Goal: Task Accomplishment & Management: Manage account settings

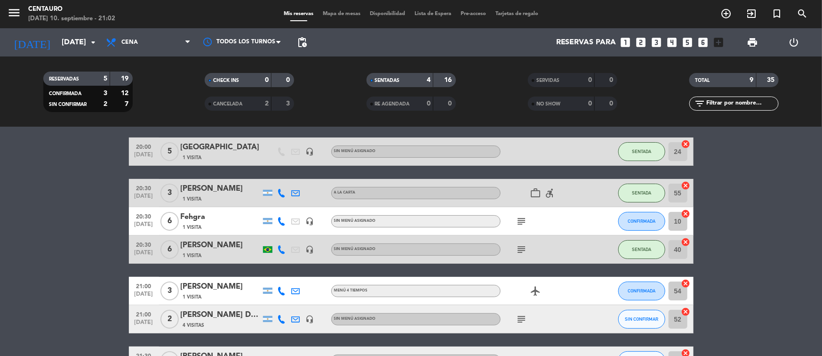
scroll to position [72, 0]
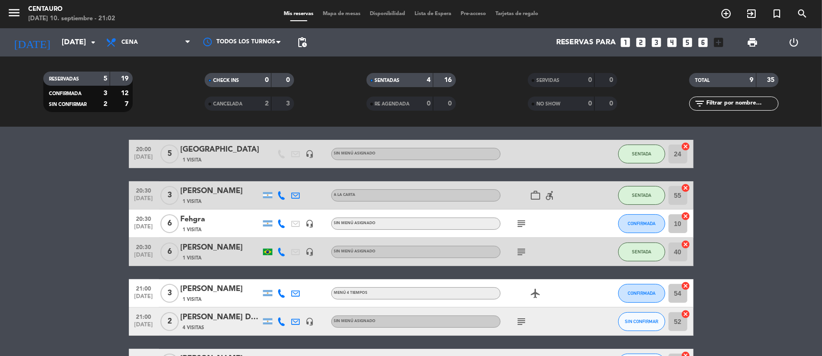
click at [341, 13] on span "Mapa de mesas" at bounding box center [341, 13] width 47 height 5
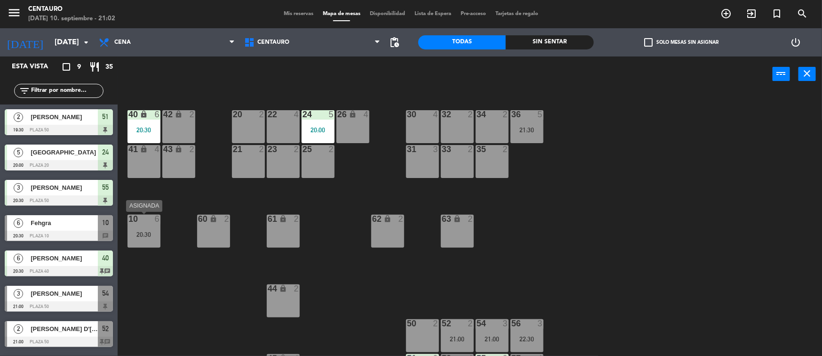
click at [133, 229] on div "10 6 20:30" at bounding box center [143, 230] width 33 height 33
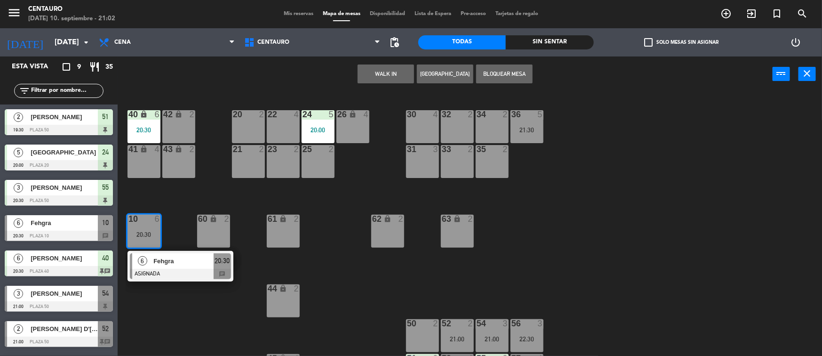
click at [196, 222] on div "60" at bounding box center [198, 218] width 16 height 9
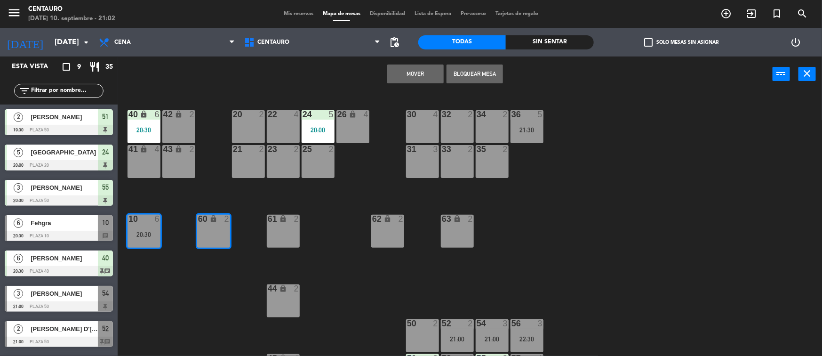
click at [246, 198] on div "20 2 22 4 24 5 20:00 26 lock 4 40 lock 6 20:30 42 lock 2 30 4 34 2 32 2 36 5 21…" at bounding box center [474, 225] width 696 height 264
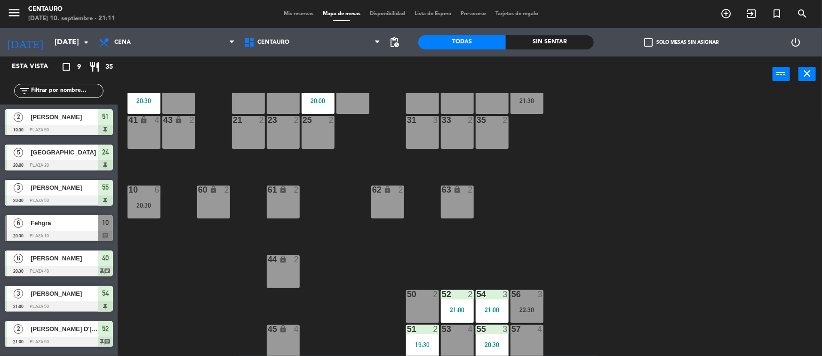
scroll to position [67, 0]
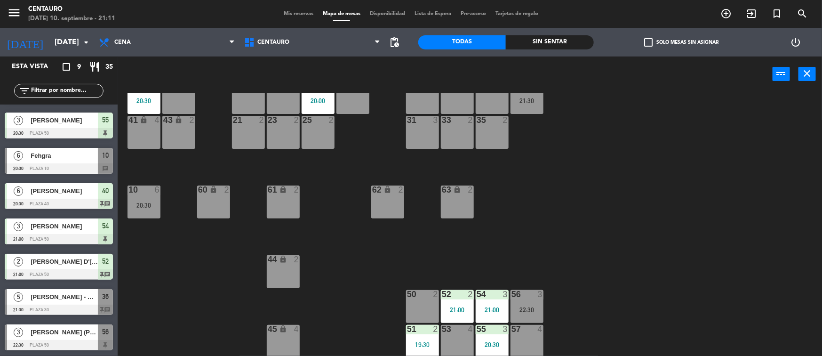
click at [285, 14] on span "Mis reservas" at bounding box center [298, 13] width 39 height 5
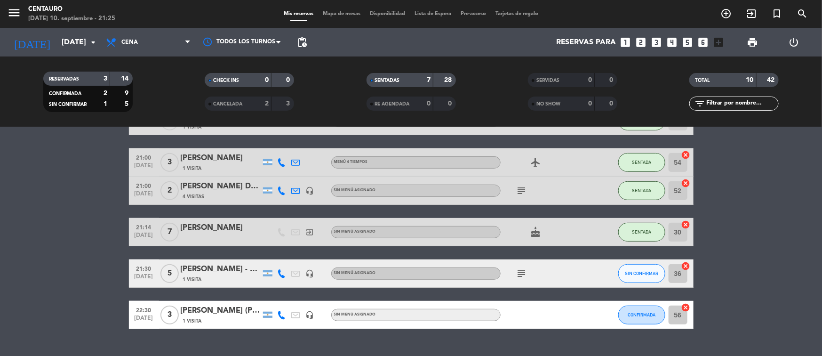
scroll to position [214, 0]
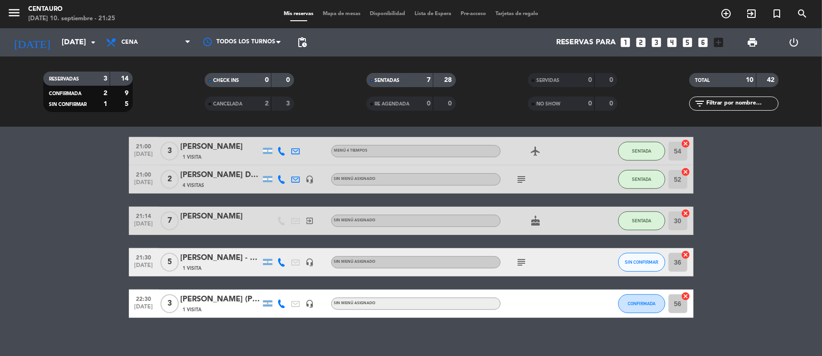
click at [533, 222] on icon "cake" at bounding box center [535, 220] width 11 height 11
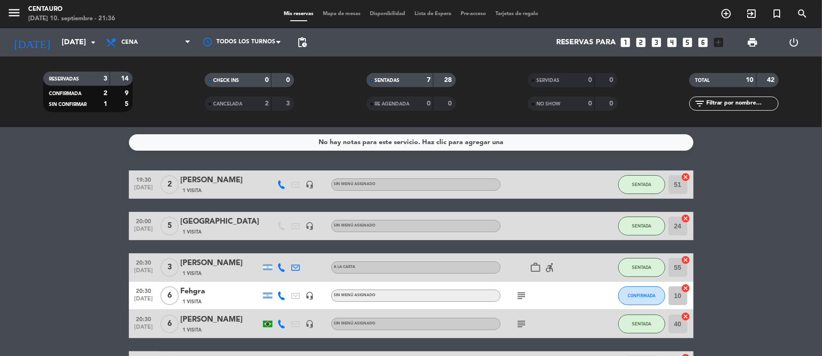
scroll to position [6, 0]
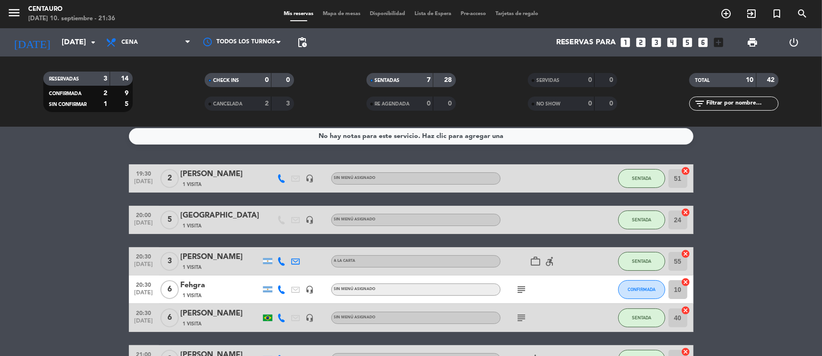
click at [341, 13] on span "Mapa de mesas" at bounding box center [341, 13] width 47 height 5
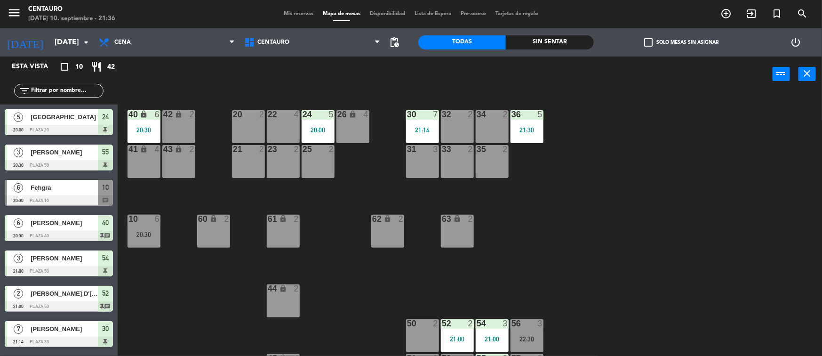
click at [297, 13] on span "Mis reservas" at bounding box center [298, 13] width 39 height 5
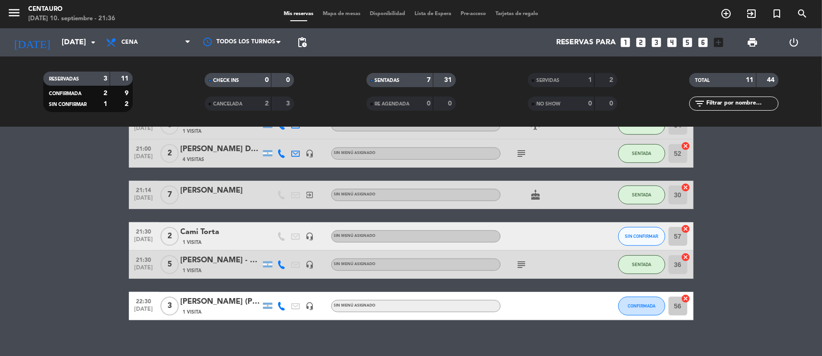
scroll to position [209, 0]
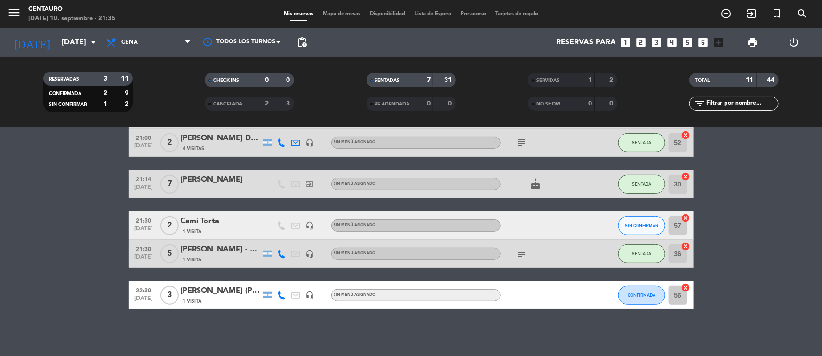
click at [522, 140] on icon "subject" at bounding box center [521, 142] width 11 height 11
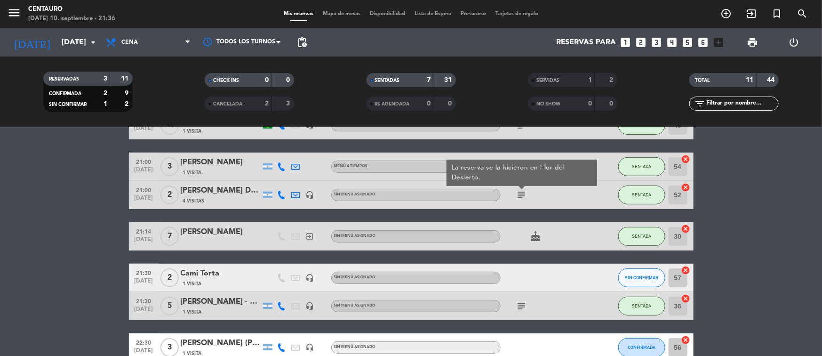
scroll to position [152, 0]
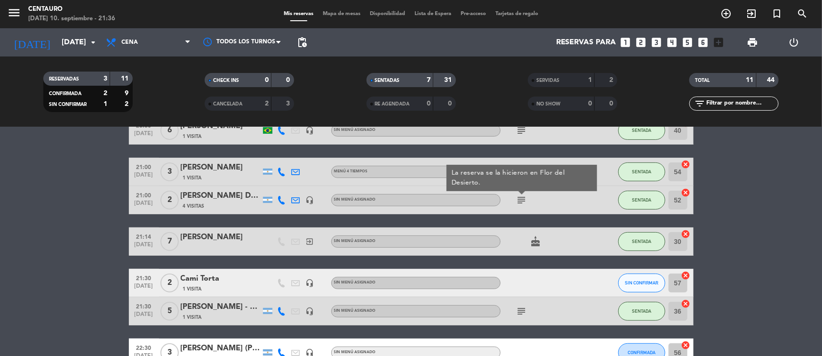
click at [222, 202] on div "4 Visitas" at bounding box center [221, 206] width 80 height 8
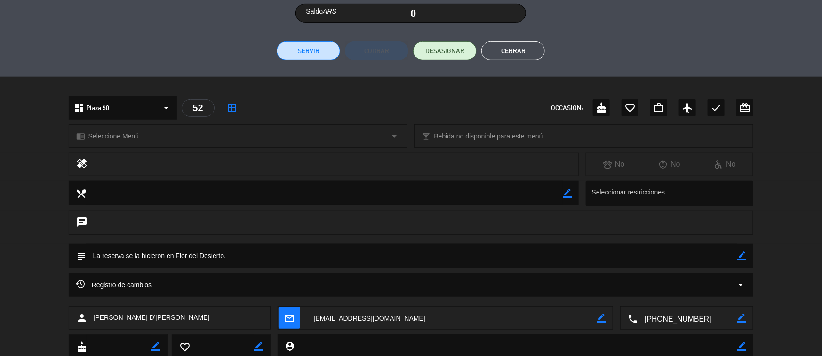
scroll to position [259, 0]
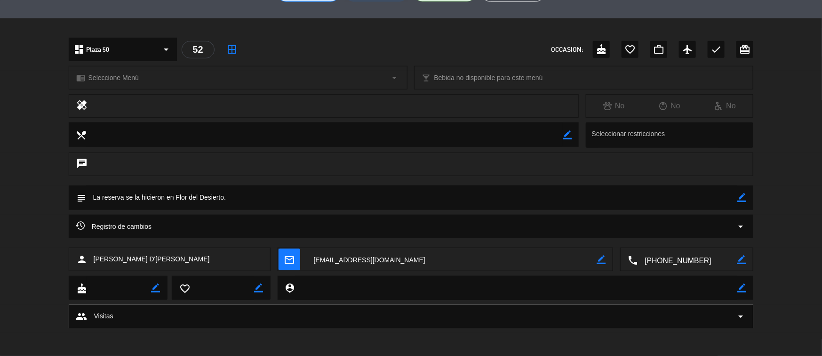
click at [657, 195] on icon "border_color" at bounding box center [741, 197] width 9 height 9
click at [636, 189] on textarea at bounding box center [411, 197] width 651 height 24
click at [593, 203] on textarea at bounding box center [411, 197] width 651 height 24
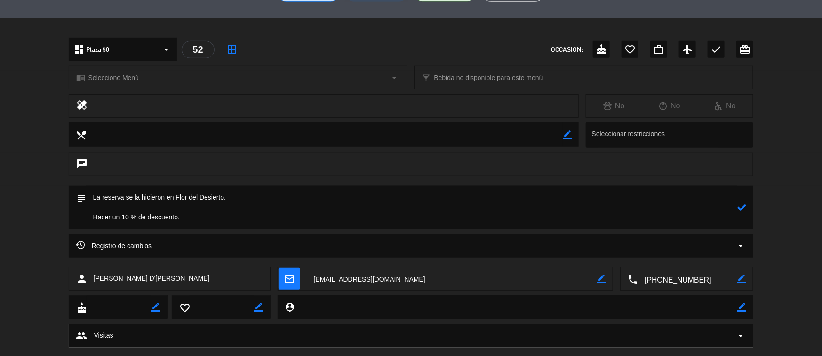
click at [657, 200] on div at bounding box center [741, 207] width 9 height 44
click at [657, 205] on icon at bounding box center [741, 207] width 9 height 9
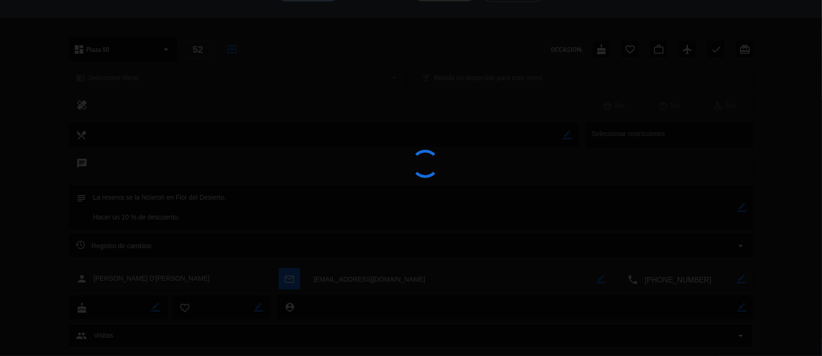
type textarea "La reserva se la hicieron en Flor del Desierto. Hacer un 10 % de descuento."
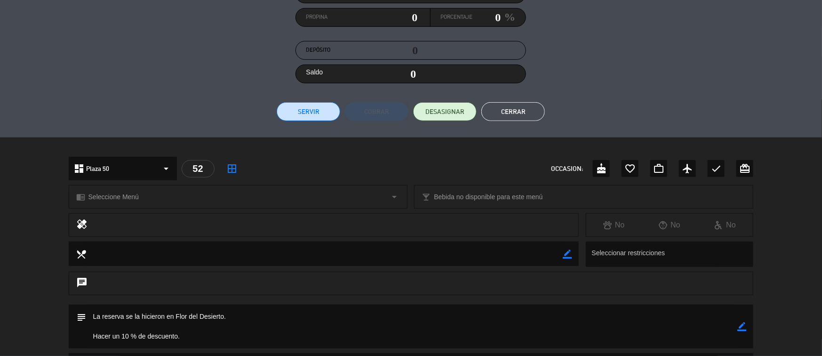
scroll to position [113, 0]
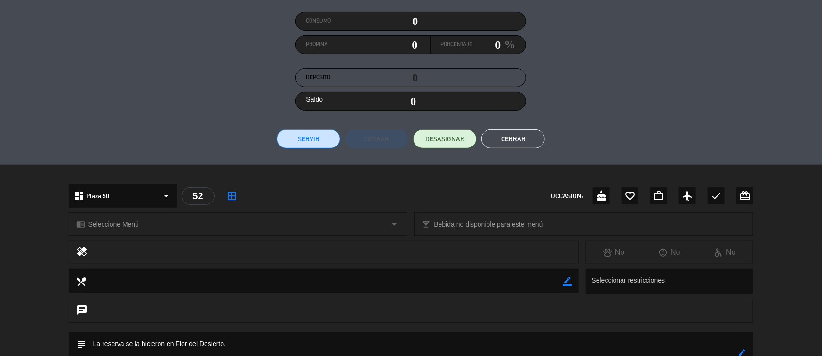
click at [524, 138] on button "Cerrar" at bounding box center [512, 138] width 63 height 19
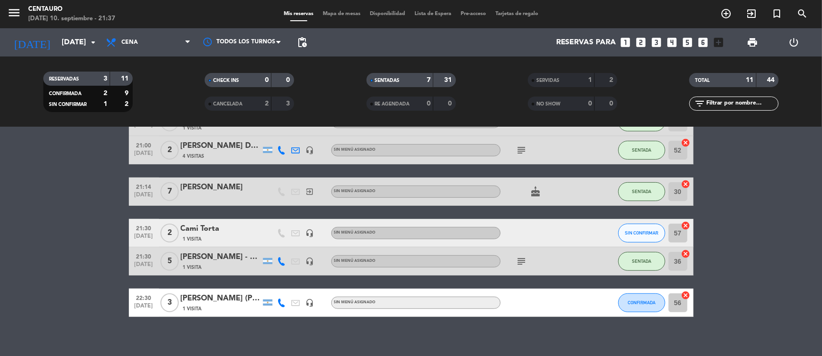
scroll to position [202, 0]
click at [215, 228] on div "Cami Torta" at bounding box center [221, 228] width 80 height 12
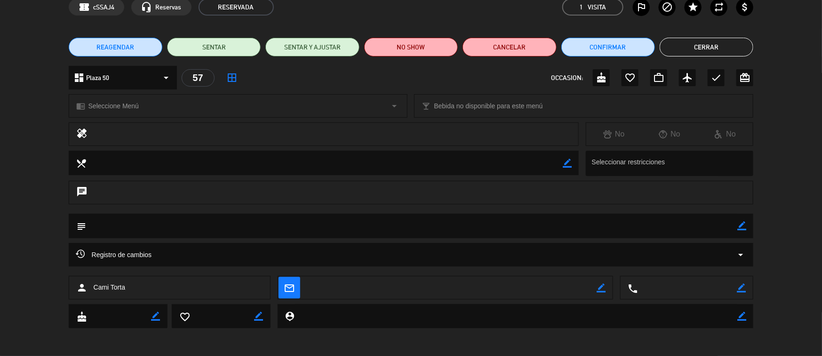
scroll to position [0, 0]
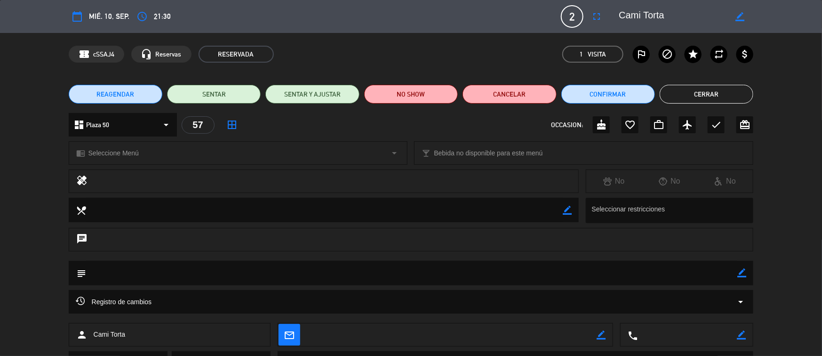
click at [657, 89] on button "Cerrar" at bounding box center [706, 94] width 94 height 19
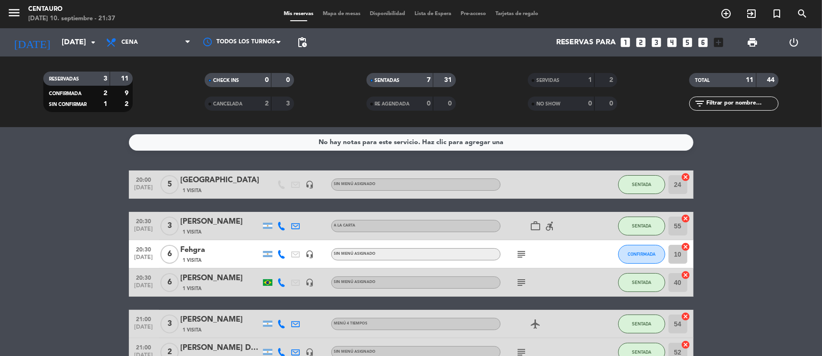
scroll to position [6, 0]
